Goal: Register for event/course

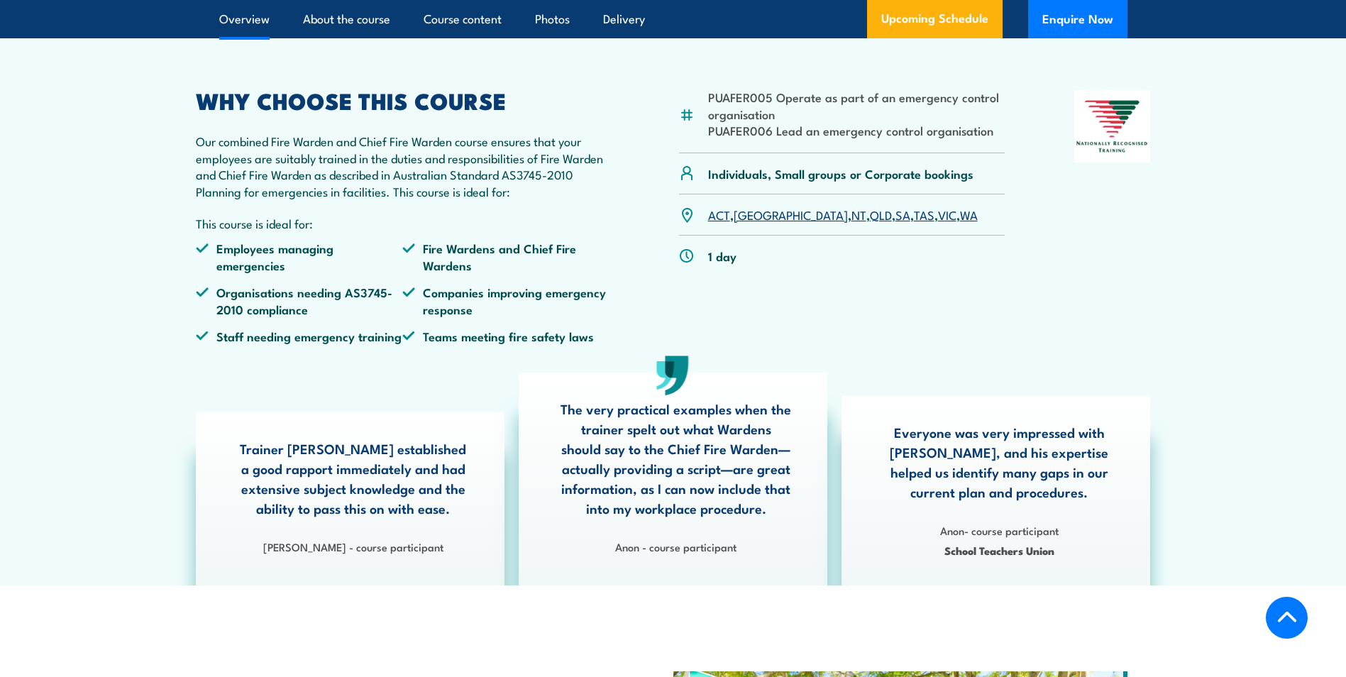
scroll to position [71, 0]
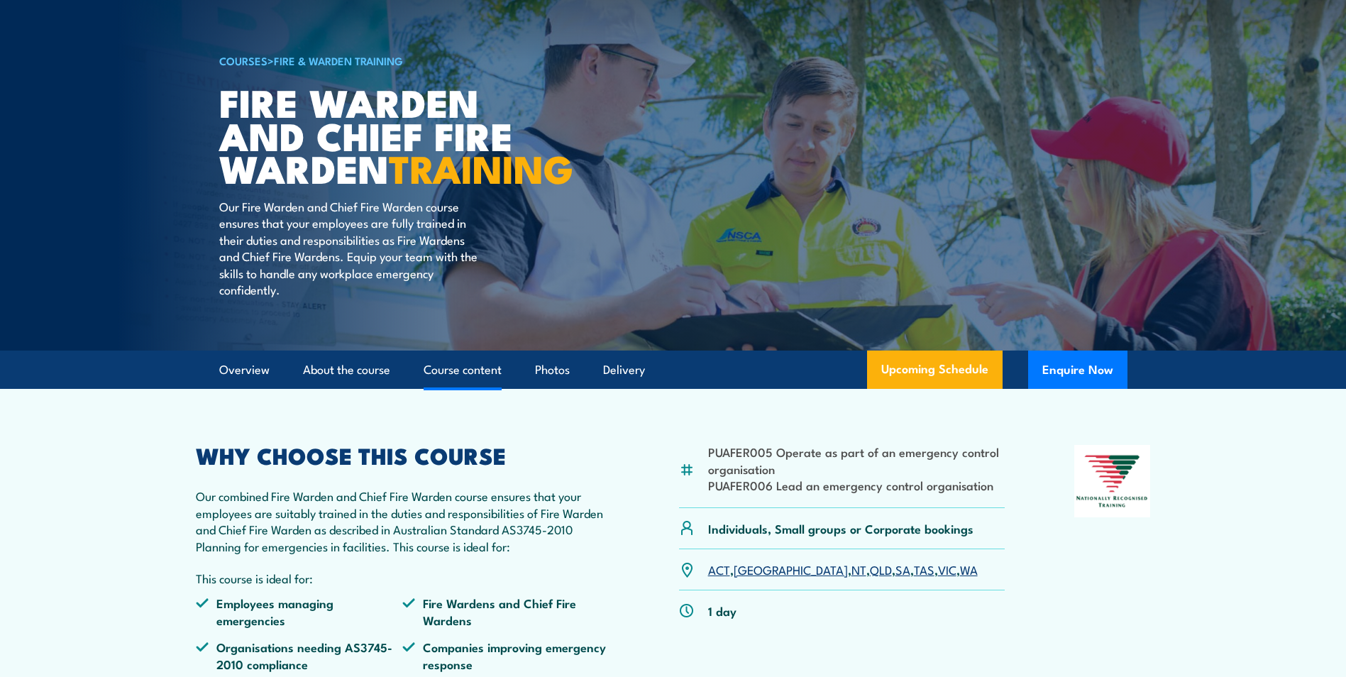
click at [428, 389] on link "Course content" at bounding box center [463, 370] width 78 height 38
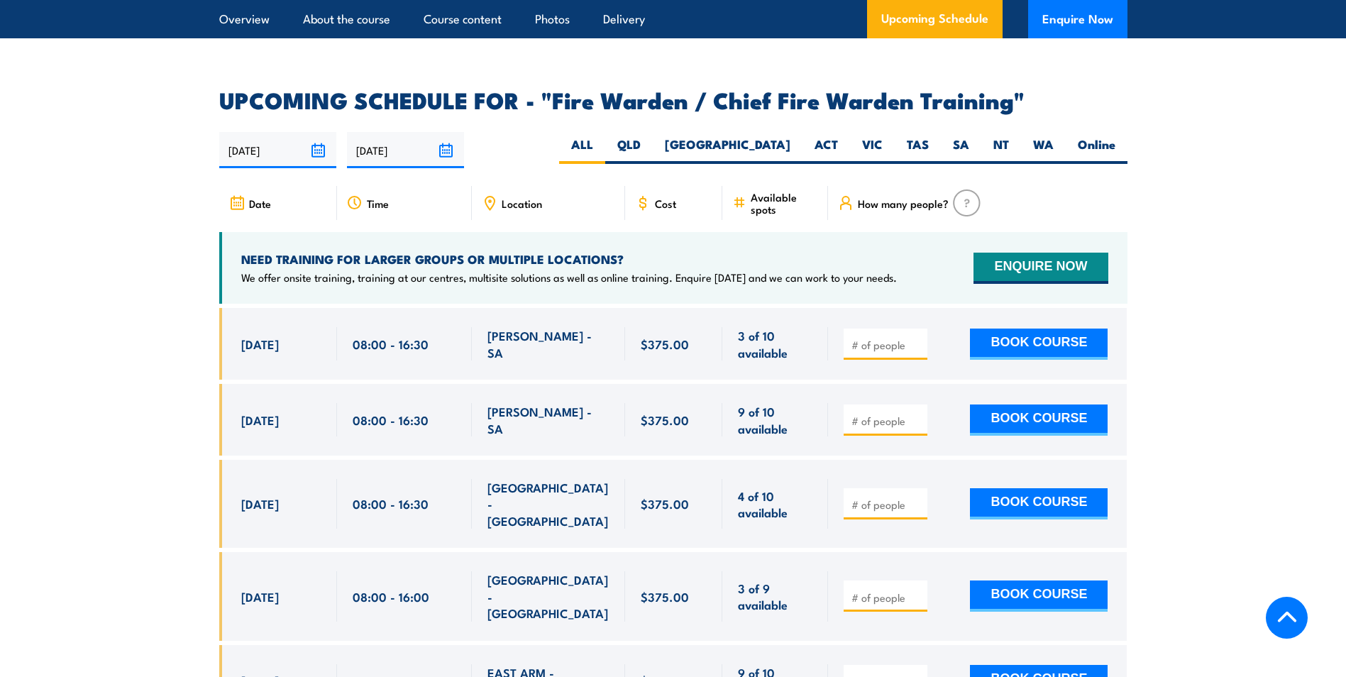
scroll to position [2336, 0]
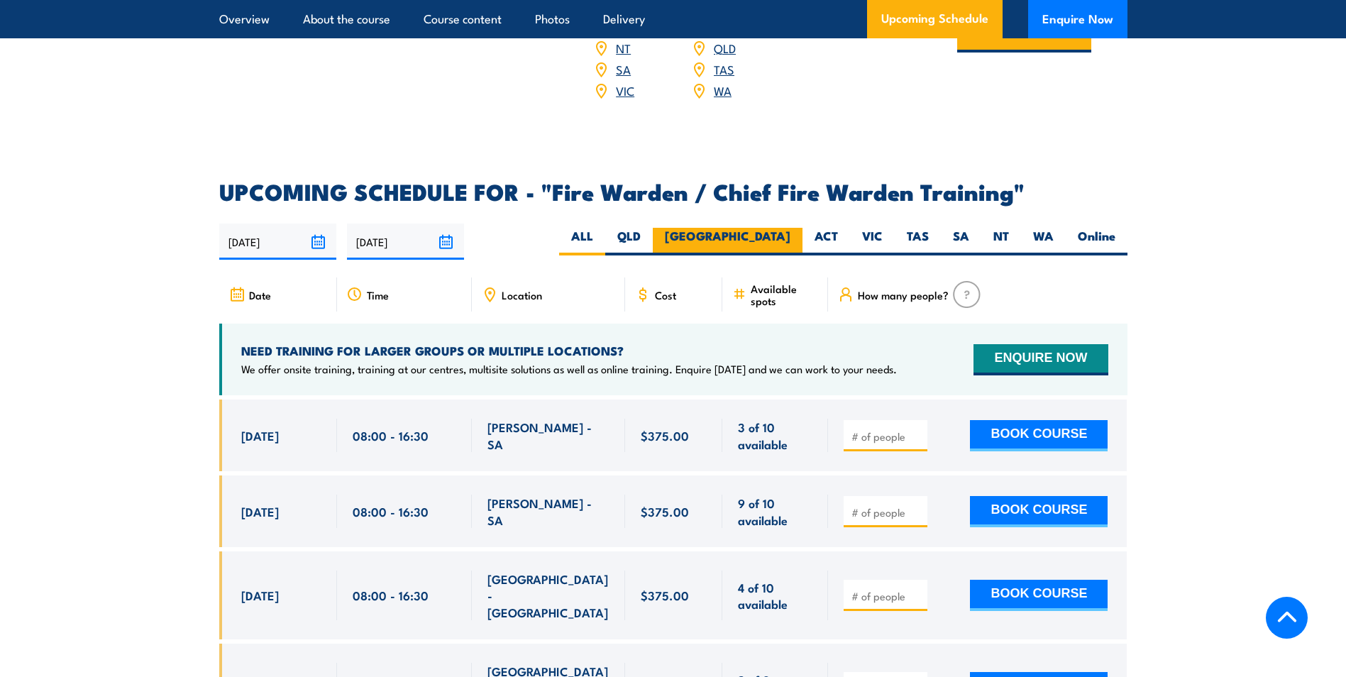
click at [775, 248] on label "[GEOGRAPHIC_DATA]" at bounding box center [728, 242] width 150 height 28
click at [790, 237] on input "[GEOGRAPHIC_DATA]" at bounding box center [794, 232] width 9 height 9
radio input "true"
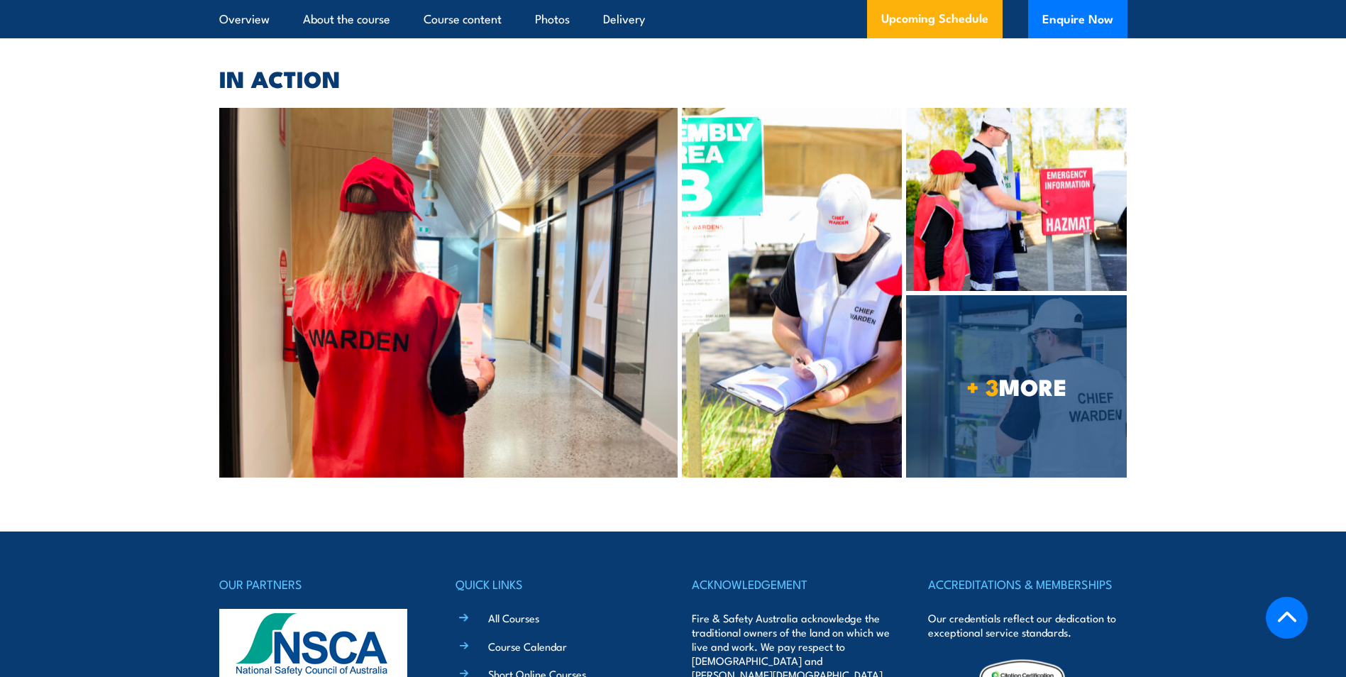
scroll to position [4277, 0]
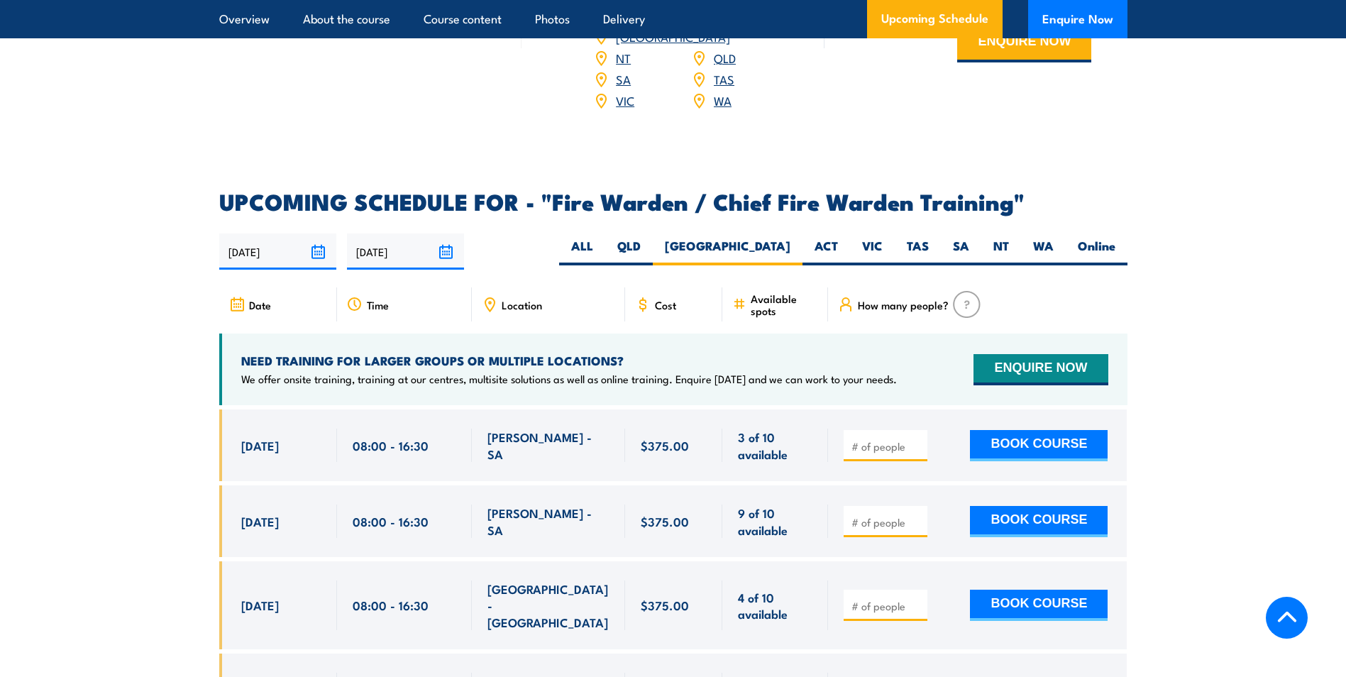
scroll to position [2336, 0]
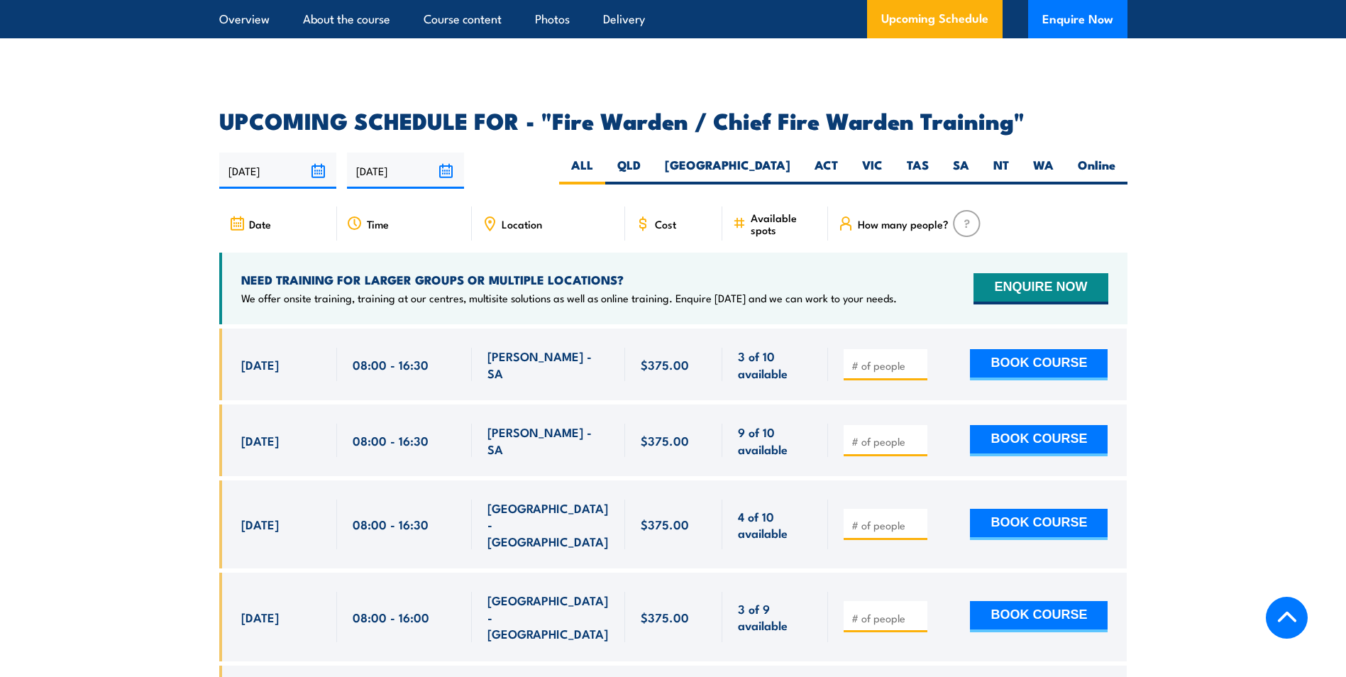
scroll to position [2554, 0]
